Goal: Information Seeking & Learning: Learn about a topic

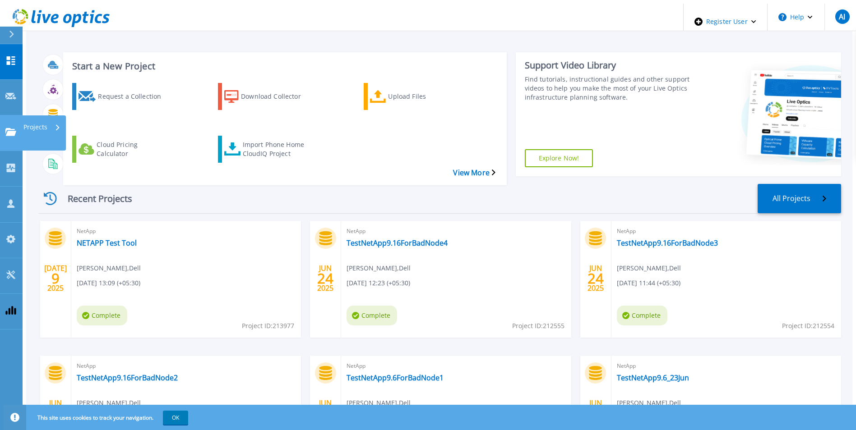
click at [11, 128] on icon at bounding box center [10, 132] width 11 height 8
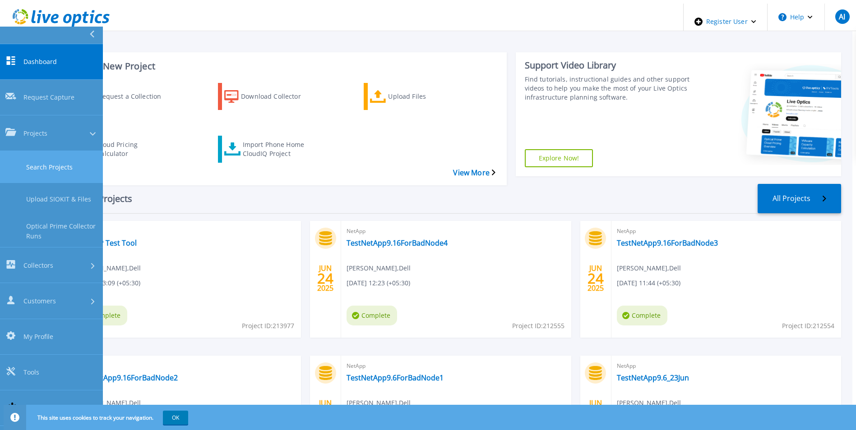
click at [64, 151] on link "Search Projects" at bounding box center [51, 167] width 103 height 32
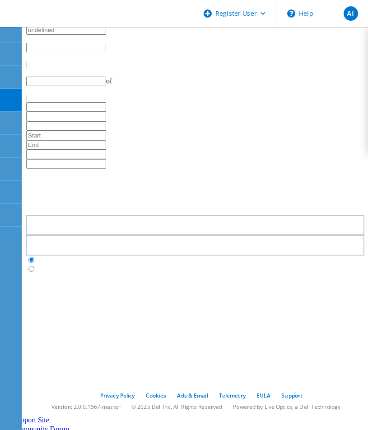
type input "1"
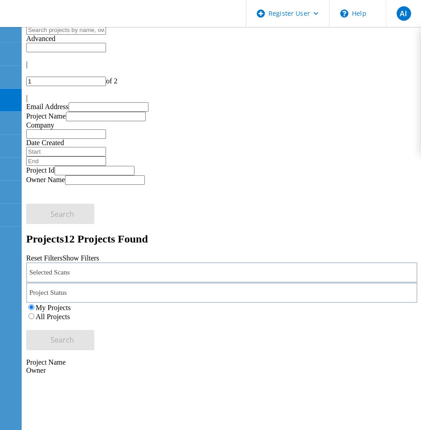
click at [106, 35] on input "text" at bounding box center [66, 29] width 80 height 9
click at [55, 42] on span "Advanced" at bounding box center [40, 39] width 29 height 8
click at [111, 43] on div "Advanced" at bounding box center [221, 39] width 391 height 8
click at [240, 52] on div at bounding box center [221, 52] width 391 height 0
click at [33, 35] on input "text" at bounding box center [66, 29] width 80 height 9
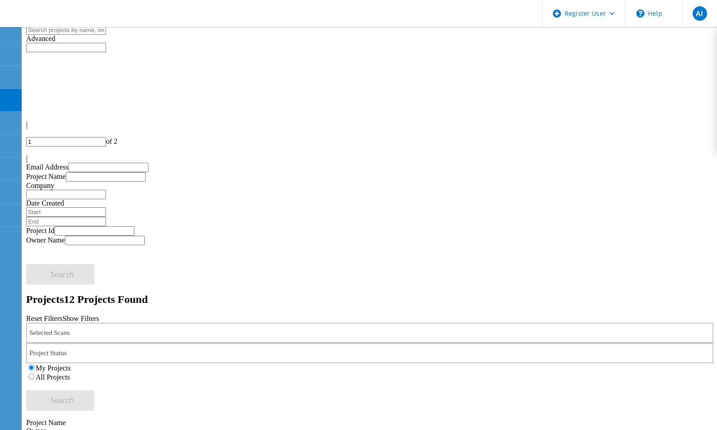
click at [92, 33] on input "text" at bounding box center [66, 29] width 80 height 9
click at [374, 42] on div "Advanced" at bounding box center [369, 39] width 687 height 8
click at [103, 163] on input "text" at bounding box center [109, 167] width 80 height 9
click at [146, 172] on input "text" at bounding box center [106, 176] width 80 height 9
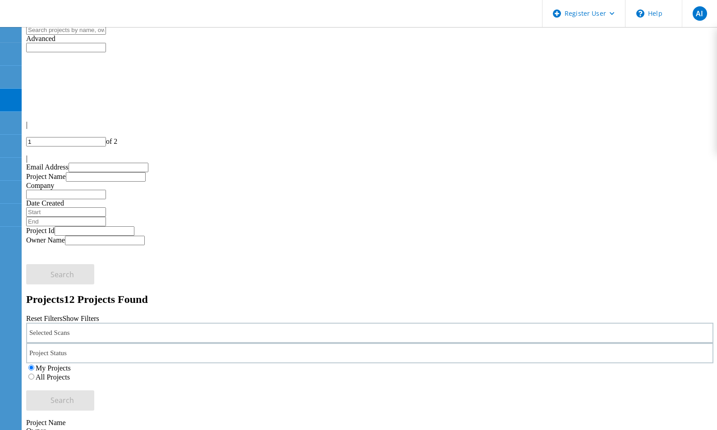
click at [146, 172] on input "text" at bounding box center [106, 176] width 80 height 9
click at [106, 208] on input "text" at bounding box center [66, 212] width 80 height 9
click at [55, 227] on label "Project Id" at bounding box center [40, 231] width 28 height 8
click at [113, 226] on input "text" at bounding box center [95, 230] width 80 height 9
drag, startPoint x: 124, startPoint y: 139, endPoint x: 396, endPoint y: 138, distance: 272.0
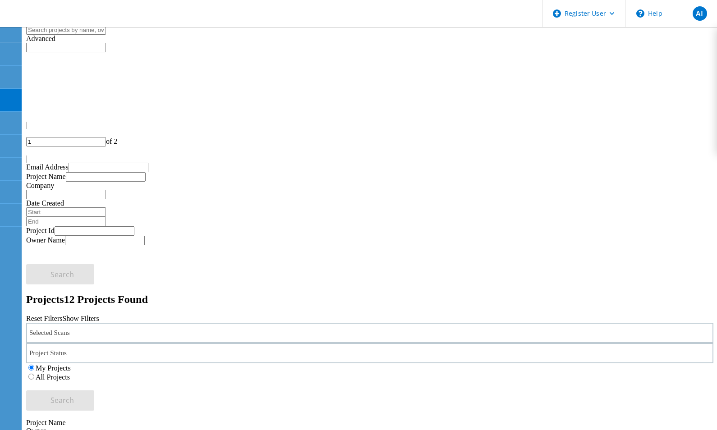
click at [124, 226] on input "text" at bounding box center [95, 230] width 80 height 9
click at [26, 43] on div at bounding box center [26, 39] width 0 height 8
click at [374, 364] on div "My Projects All Projects" at bounding box center [369, 373] width 687 height 18
click at [70, 374] on label "All Projects" at bounding box center [53, 378] width 34 height 8
click at [34, 374] on input "All Projects" at bounding box center [31, 377] width 6 height 6
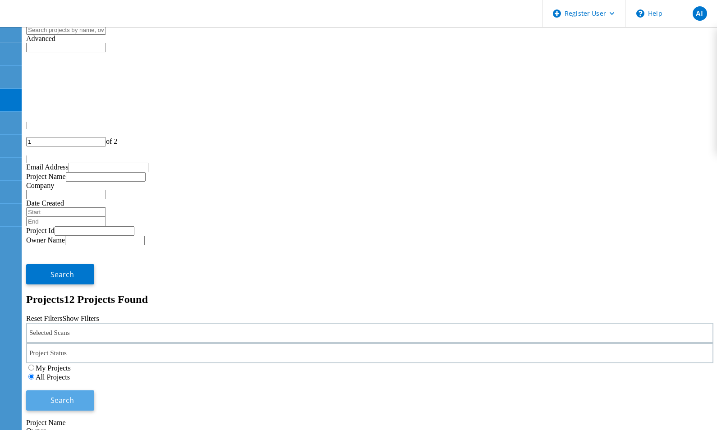
click at [94, 391] on button "Search" at bounding box center [60, 401] width 68 height 20
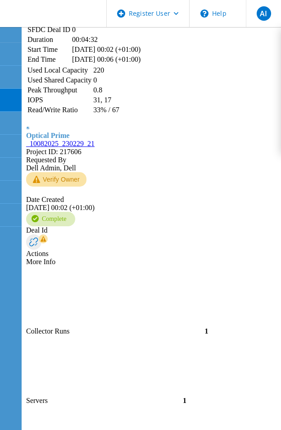
scroll to position [1920, 0]
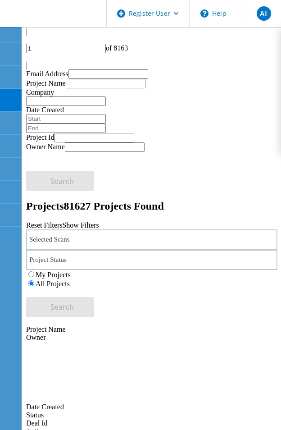
scroll to position [0, 0]
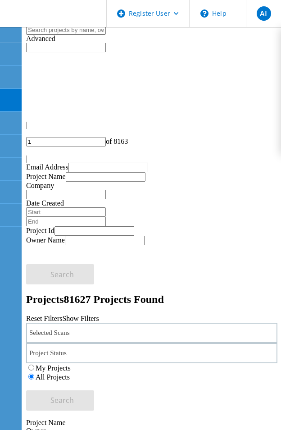
click at [78, 43] on div "Advanced" at bounding box center [152, 39] width 252 height 8
click at [42, 35] on input "text" at bounding box center [66, 29] width 80 height 9
click at [49, 35] on input "text" at bounding box center [66, 29] width 80 height 9
click at [99, 315] on link "Show Filters" at bounding box center [80, 319] width 37 height 8
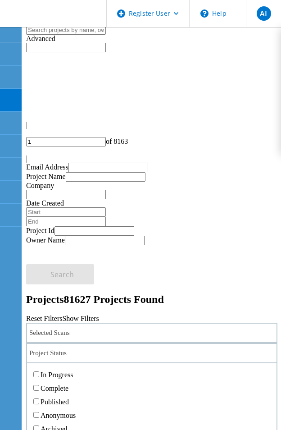
click at [94, 343] on div "Project Status" at bounding box center [152, 353] width 252 height 20
click at [66, 343] on div "Project Status" at bounding box center [152, 353] width 252 height 20
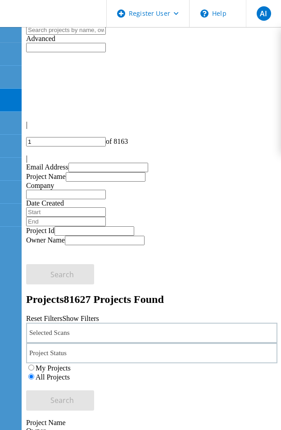
drag, startPoint x: 45, startPoint y: 239, endPoint x: 165, endPoint y: 152, distance: 148.0
click at [214, 323] on div "Selected Scans Project Status In Progress Complete Published Anonymous Archived…" at bounding box center [152, 352] width 252 height 59
click at [127, 323] on div "Selected Scans" at bounding box center [152, 333] width 252 height 20
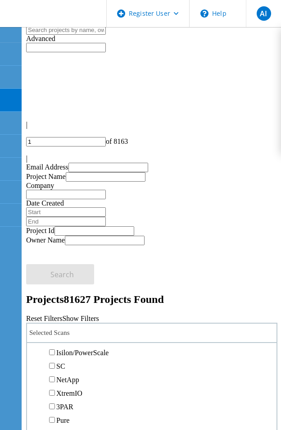
scroll to position [293, 0]
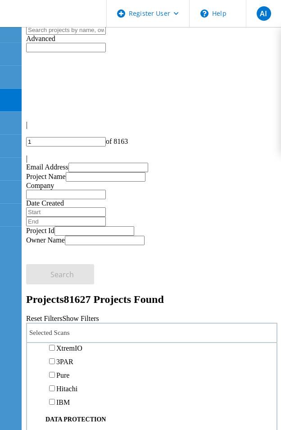
click at [74, 358] on label "3PAR" at bounding box center [64, 362] width 17 height 8
click at [55, 359] on input "3PAR" at bounding box center [52, 362] width 6 height 6
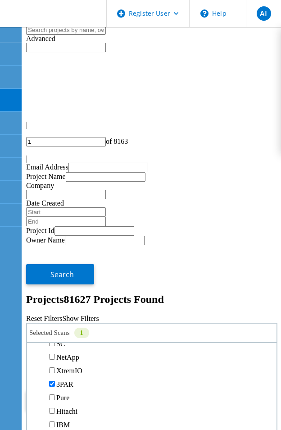
scroll to position [316, 0]
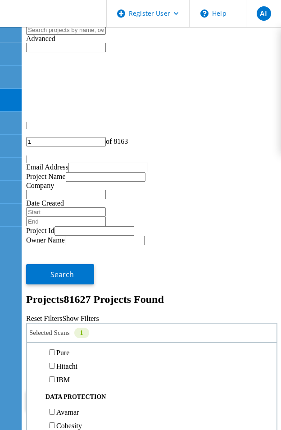
click at [62, 281] on label "Isilon/PowerScale" at bounding box center [82, 285] width 52 height 8
click at [55, 282] on input "Isilon/PowerScale" at bounding box center [52, 285] width 6 height 6
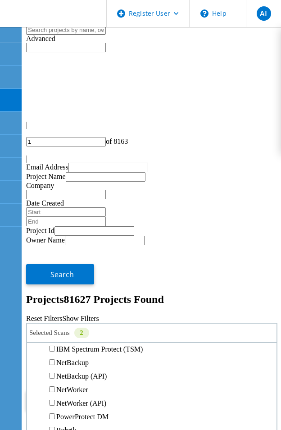
scroll to position [654, 0]
click at [242, 323] on div "Selected Scans 2 Server & Cloud Optical Prime AWS Azure Nutanix RVTools Kuberne…" at bounding box center [152, 367] width 252 height 88
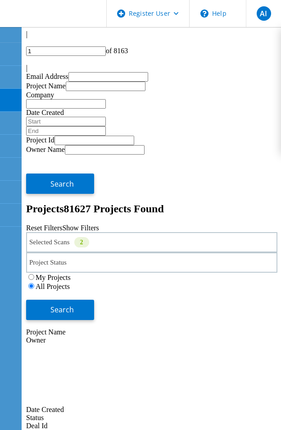
scroll to position [90, 0]
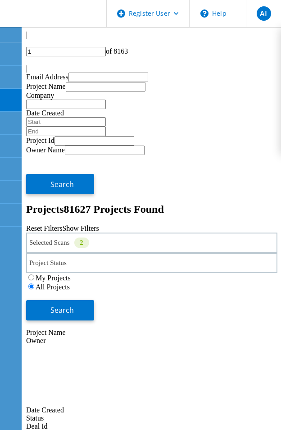
click at [51, 291] on div "Search" at bounding box center [152, 305] width 252 height 29
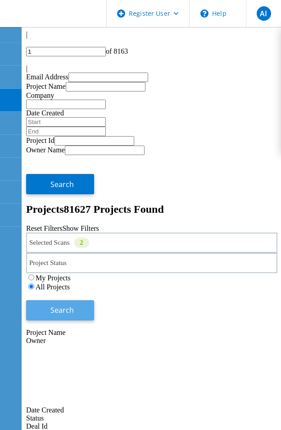
click at [52, 300] on button "Search" at bounding box center [60, 310] width 68 height 20
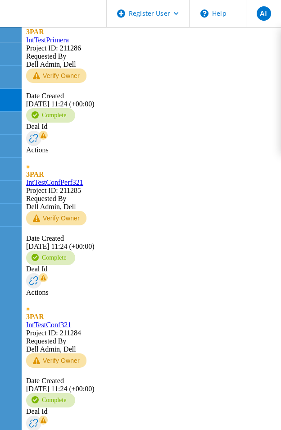
scroll to position [1200, 0]
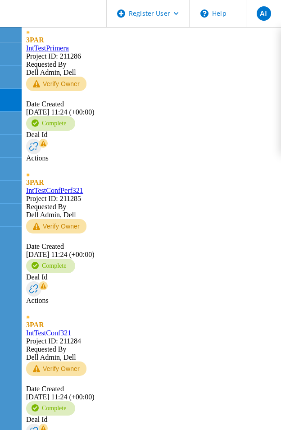
click at [272, 162] on div "3PAR IntTestPrimera Project ID: 211286 Requested By Dell Admin, Dell Verify Own…" at bounding box center [152, 91] width 252 height 143
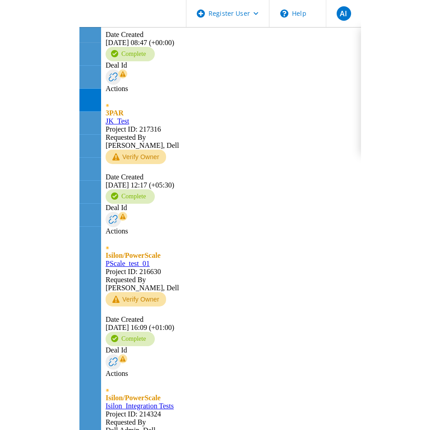
scroll to position [569, 0]
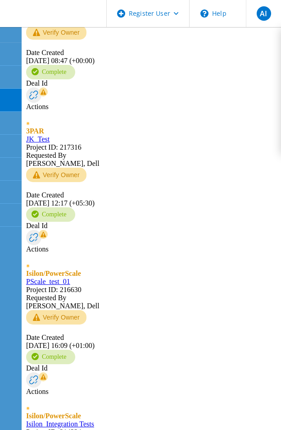
drag, startPoint x: 82, startPoint y: 175, endPoint x: 97, endPoint y: 172, distance: 16.2
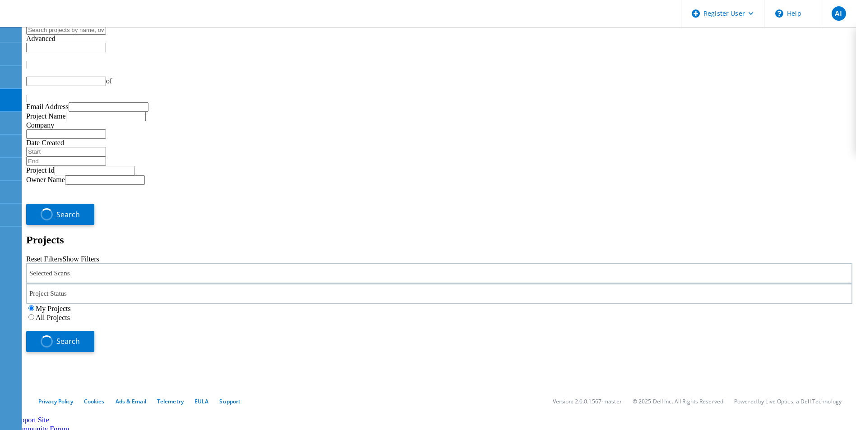
type input "1"
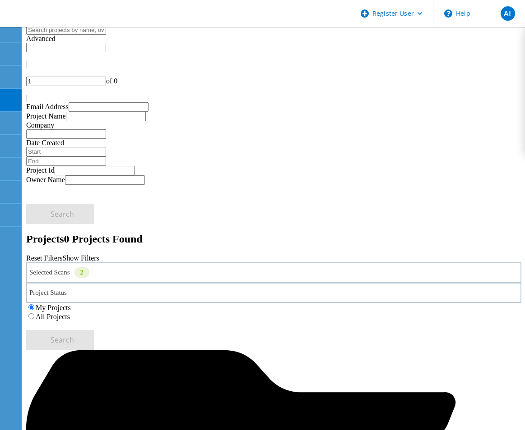
click at [288, 303] on div "My Projects All Projects" at bounding box center [273, 312] width 495 height 18
click at [70, 313] on label "All Projects" at bounding box center [53, 317] width 34 height 8
click at [34, 314] on input "All Projects" at bounding box center [31, 317] width 6 height 6
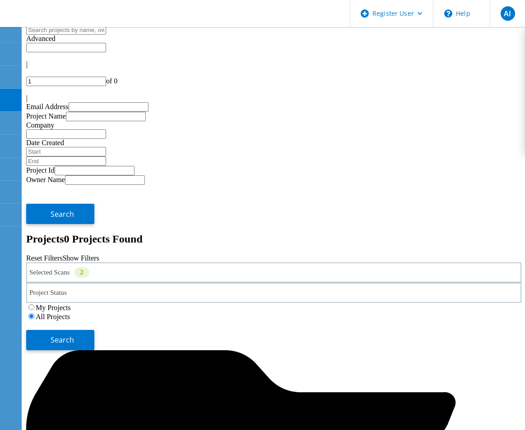
click at [288, 321] on div "Search" at bounding box center [273, 335] width 495 height 29
click at [74, 335] on span "Search" at bounding box center [62, 340] width 23 height 10
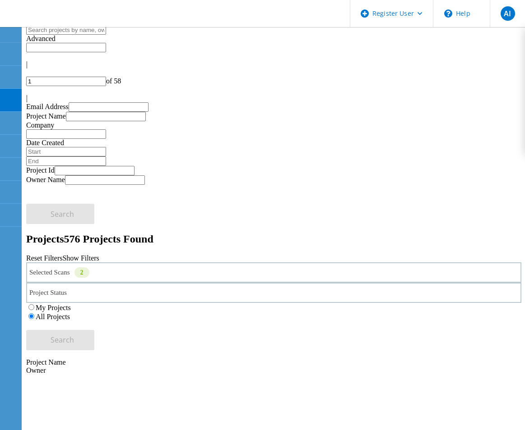
click at [71, 263] on div "Selected Scans 2" at bounding box center [273, 273] width 495 height 20
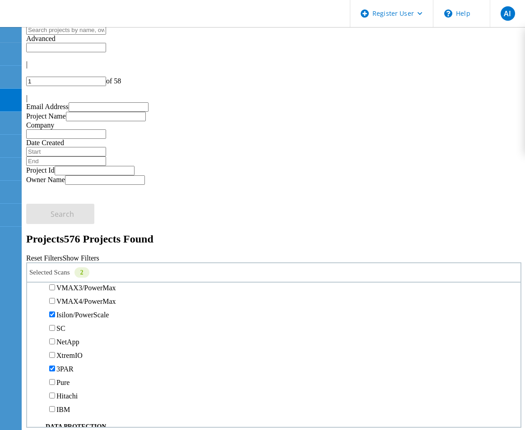
click at [72, 311] on label "Isilon/PowerScale" at bounding box center [82, 315] width 52 height 8
click at [55, 312] on input "Isilon/PowerScale" at bounding box center [52, 315] width 6 height 6
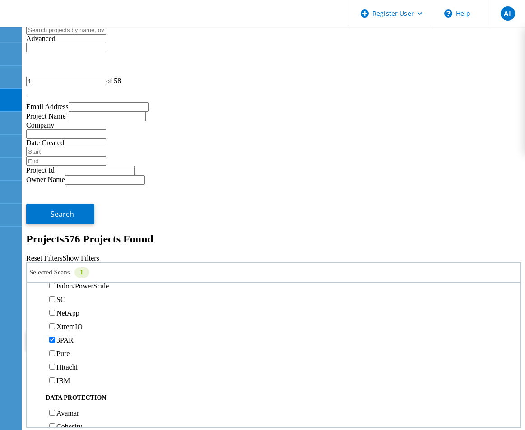
scroll to position [345, 0]
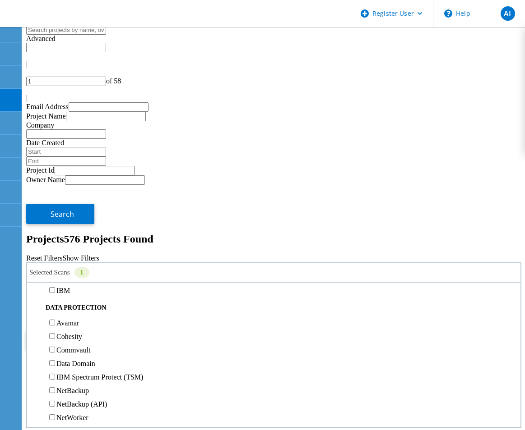
click at [74, 246] on label "3PAR" at bounding box center [64, 250] width 17 height 8
click at [55, 247] on input "3PAR" at bounding box center [52, 250] width 6 height 6
click at [94, 330] on button "Search" at bounding box center [60, 340] width 68 height 20
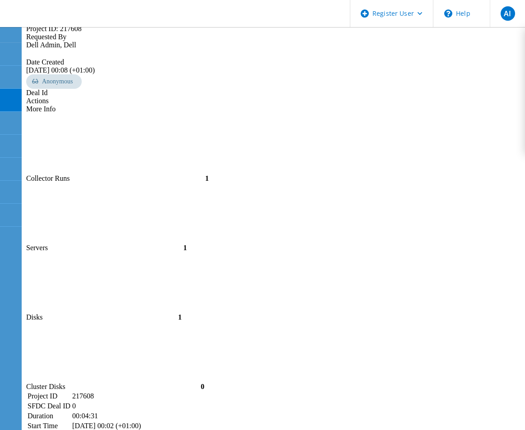
scroll to position [919, 0]
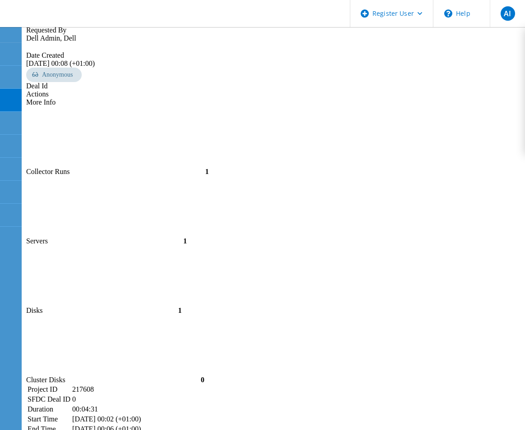
drag, startPoint x: 510, startPoint y: 80, endPoint x: 493, endPoint y: 90, distance: 19.8
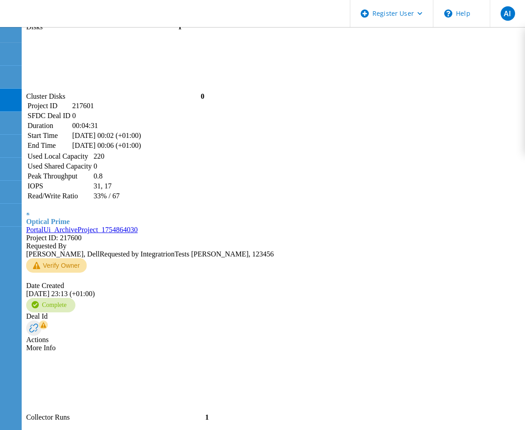
scroll to position [935, 0]
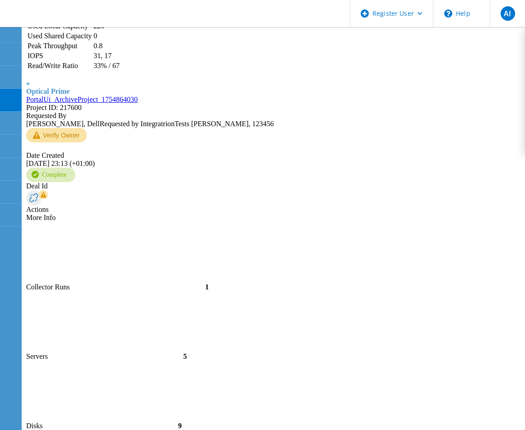
type input "3"
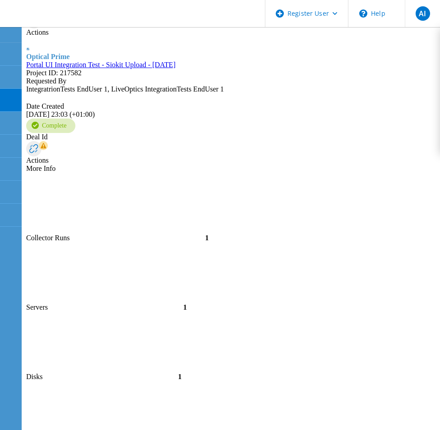
scroll to position [568, 0]
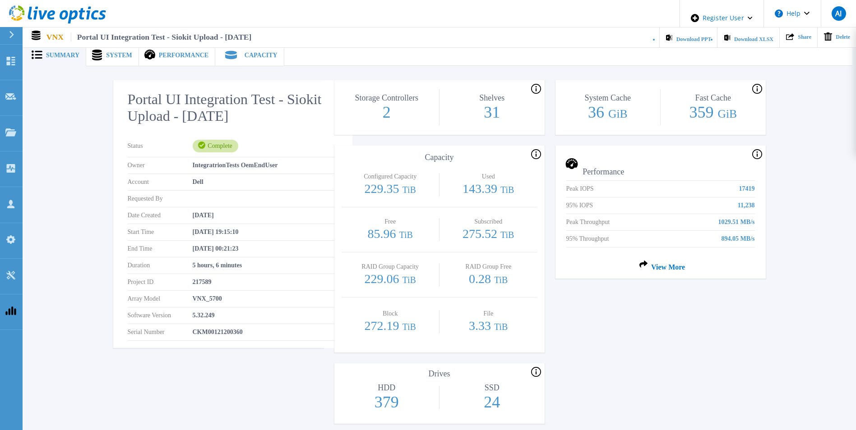
drag, startPoint x: 99, startPoint y: 132, endPoint x: 97, endPoint y: 137, distance: 5.5
click at [101, 132] on div "Portal UI Integration Test - Siokit Upload - [DATE] Status Complete Owner Integ…" at bounding box center [439, 292] width 826 height 452
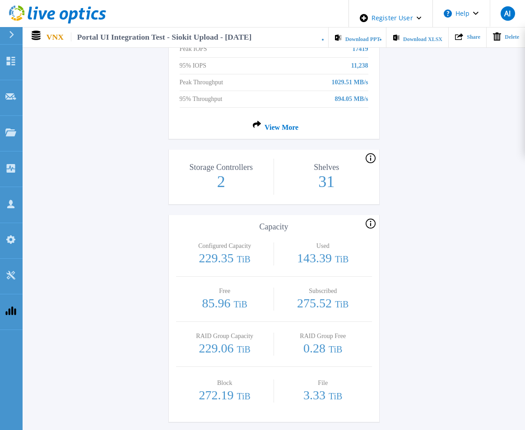
scroll to position [451, 0]
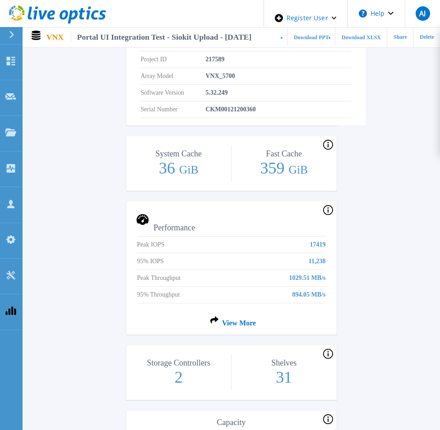
scroll to position [234, 0]
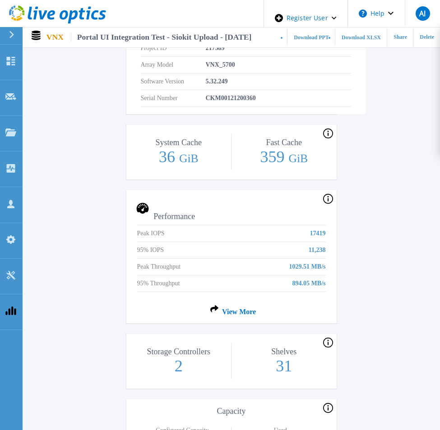
click at [406, 152] on div "Portal UI Integration Test - Siokit Upload - [DATE] Status Complete Owner Integ…" at bounding box center [231, 300] width 410 height 936
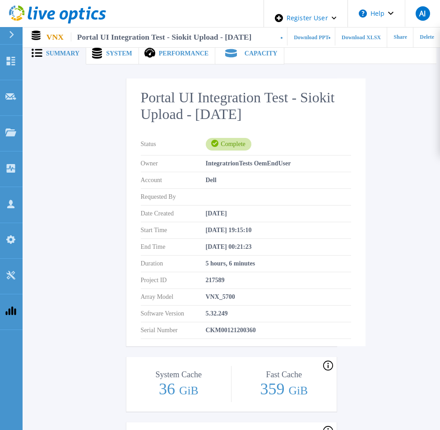
scroll to position [0, 0]
